Goal: Information Seeking & Learning: Learn about a topic

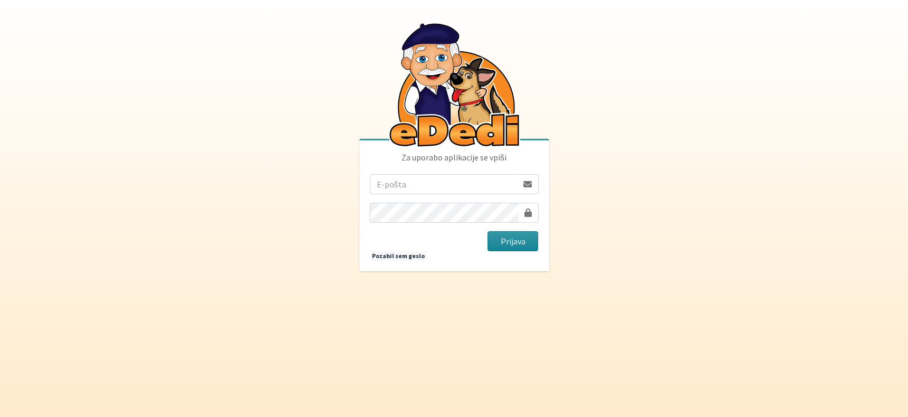
type input "[EMAIL_ADDRESS][DOMAIN_NAME]"
click at [513, 243] on button "Prijava" at bounding box center [513, 241] width 51 height 20
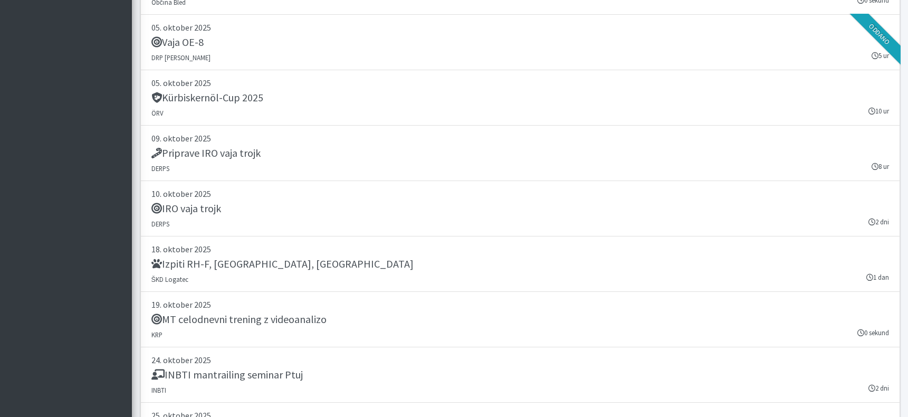
scroll to position [2263, 0]
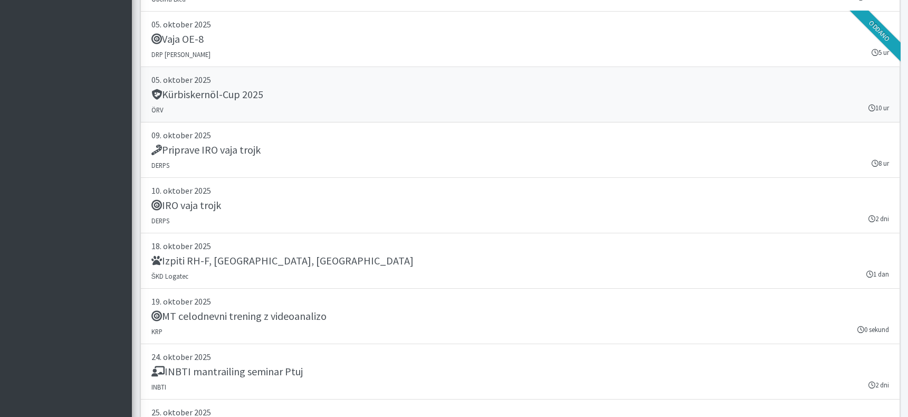
click at [212, 93] on h5 "Kürbiskernöl-Cup 2025" at bounding box center [208, 94] width 112 height 13
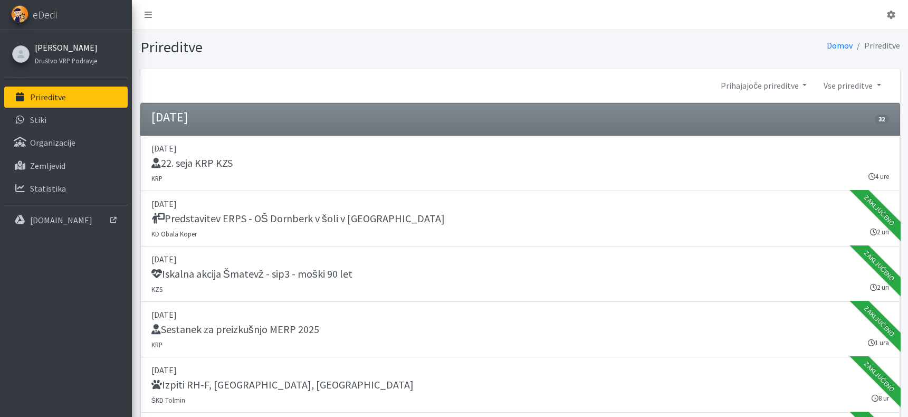
click at [55, 51] on link "Andrej Kitak" at bounding box center [66, 47] width 63 height 13
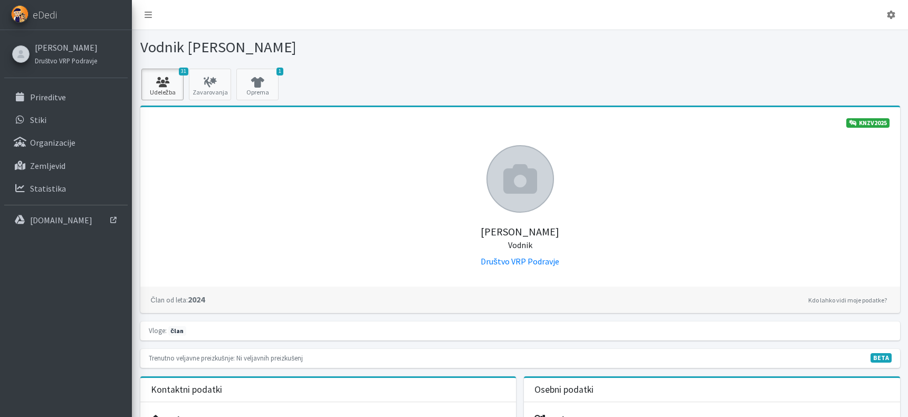
click at [164, 90] on link "31 Udeležba" at bounding box center [162, 85] width 42 height 32
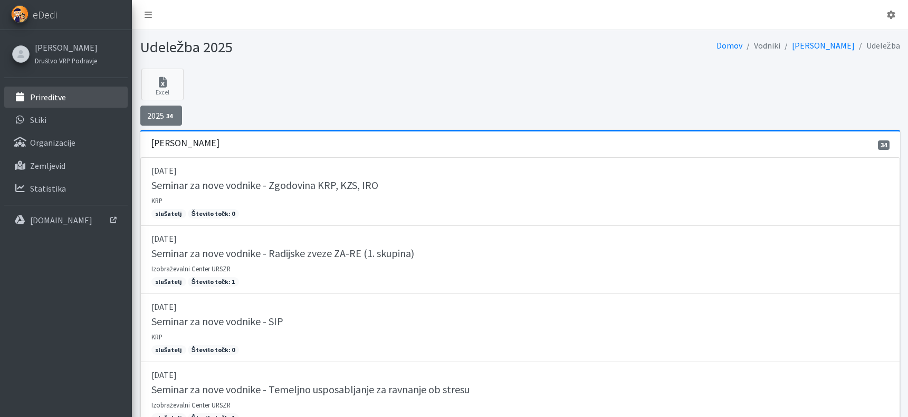
click at [41, 100] on p "Prireditve" at bounding box center [48, 97] width 36 height 11
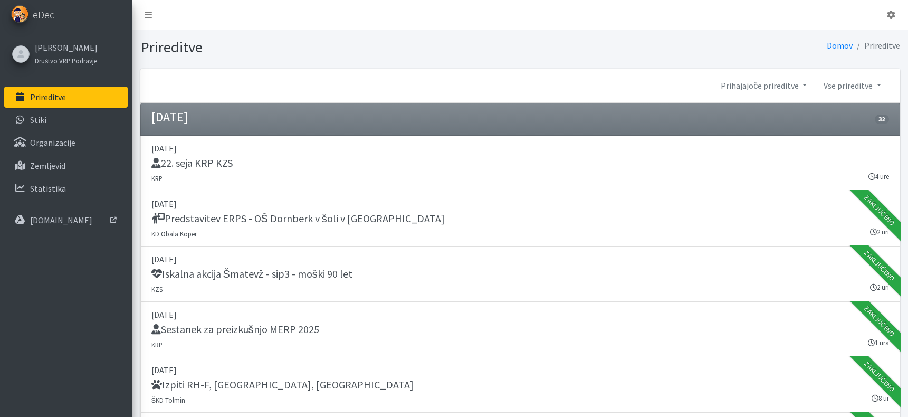
click at [44, 100] on p "Prireditve" at bounding box center [48, 97] width 36 height 11
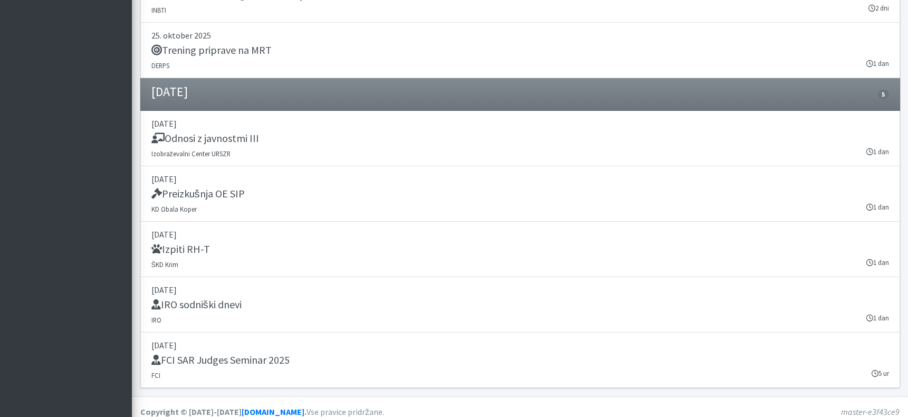
scroll to position [2649, 0]
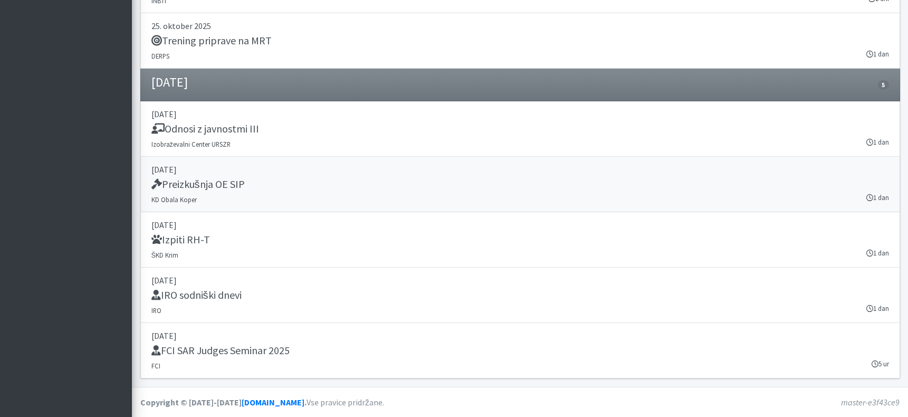
click at [173, 183] on h5 "Preizkušnja OE SIP" at bounding box center [198, 184] width 93 height 13
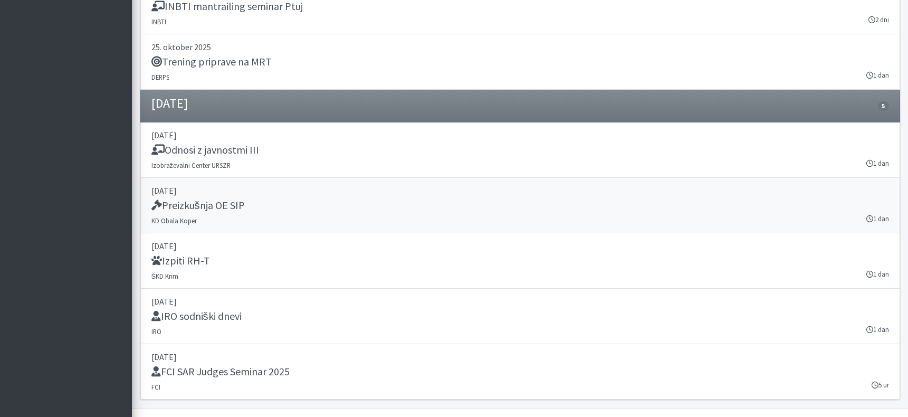
scroll to position [2649, 0]
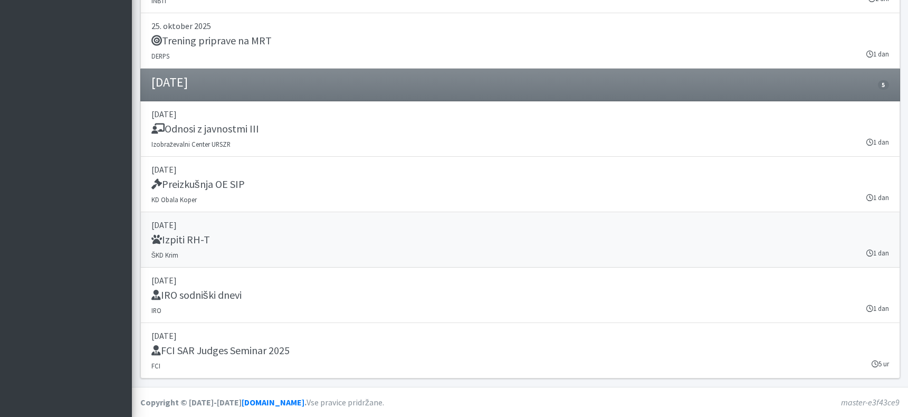
click at [182, 231] on link "29. november 2025 Izpiti RH-T ŠKD Krim 1 dan" at bounding box center [520, 239] width 760 height 55
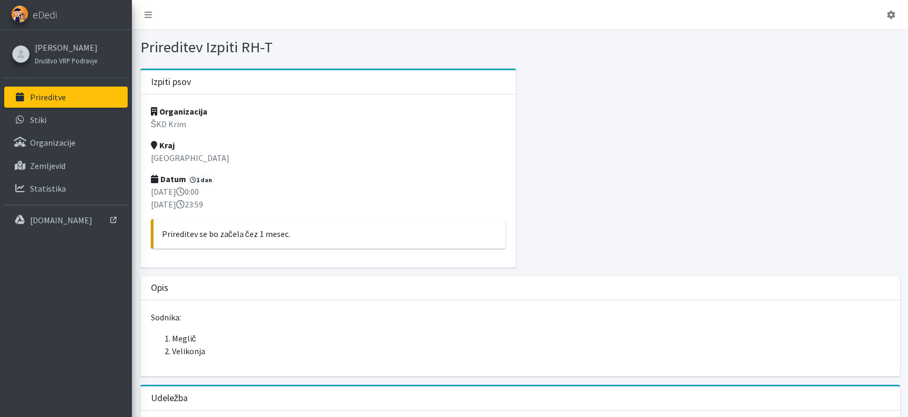
click at [45, 92] on p "Prireditve" at bounding box center [48, 97] width 36 height 11
